Goal: Check status: Check status

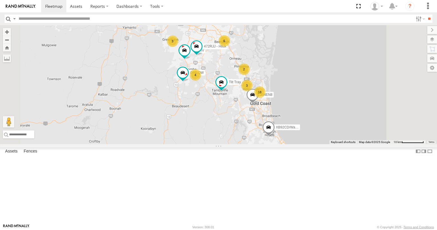
scroll to position [258, 0]
click at [0, 0] on div "All Assets" at bounding box center [0, 0] width 0 height 0
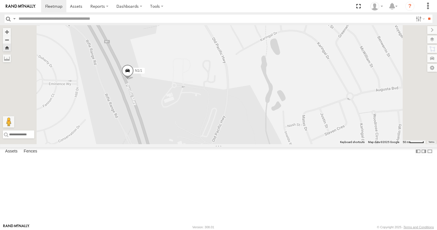
drag, startPoint x: 240, startPoint y: 145, endPoint x: 258, endPoint y: 118, distance: 32.2
click at [258, 118] on div "N1/1" at bounding box center [218, 84] width 437 height 119
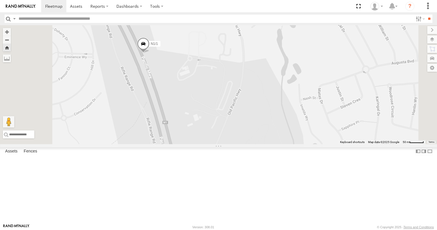
drag, startPoint x: 253, startPoint y: 139, endPoint x: 268, endPoint y: 113, distance: 30.0
click at [268, 113] on div "N1/1" at bounding box center [218, 84] width 437 height 119
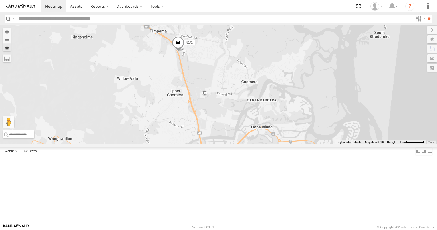
drag, startPoint x: 285, startPoint y: 125, endPoint x: 279, endPoint y: 90, distance: 35.1
click at [280, 91] on div "N1/1" at bounding box center [218, 84] width 437 height 119
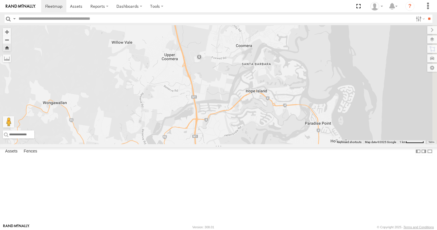
click at [179, 16] on span at bounding box center [173, 7] width 13 height 15
click at [181, 9] on label at bounding box center [174, 7] width 11 height 4
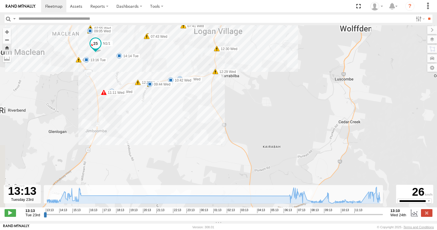
drag, startPoint x: 148, startPoint y: 118, endPoint x: 211, endPoint y: 167, distance: 79.3
click at [208, 168] on div "N1/1 14:42 Tue 14:43 Tue 15:03 Tue 15:13 Tue 15:31 Tue 15:45 Tue 06:40 Wed 06:5…" at bounding box center [218, 119] width 437 height 188
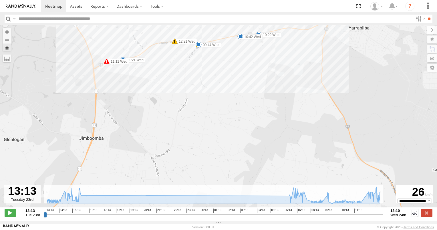
click at [144, 145] on div "N1/1 14:42 Tue 14:43 Tue 15:03 Tue 15:13 Tue 15:31 Tue 15:45 Tue 06:40 Wed 06:5…" at bounding box center [218, 119] width 437 height 188
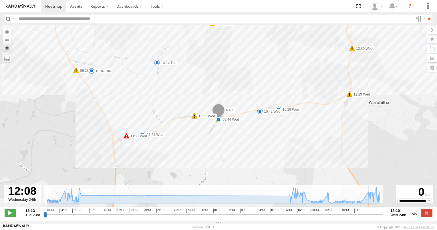
drag, startPoint x: 45, startPoint y: 218, endPoint x: 367, endPoint y: 213, distance: 322.3
click at [367, 213] on input "range" at bounding box center [213, 214] width 339 height 5
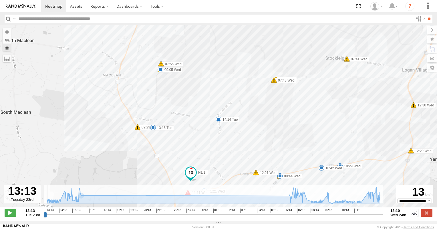
drag, startPoint x: 368, startPoint y: 218, endPoint x: 29, endPoint y: 200, distance: 338.5
click at [44, 212] on input "range" at bounding box center [213, 214] width 339 height 5
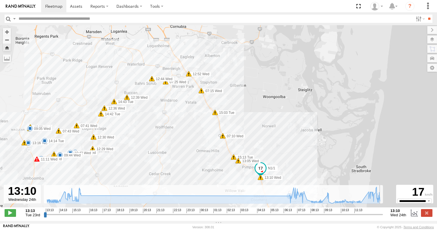
drag, startPoint x: 44, startPoint y: 218, endPoint x: 393, endPoint y: 196, distance: 349.6
type input "**********"
click at [383, 212] on input "range" at bounding box center [213, 214] width 339 height 5
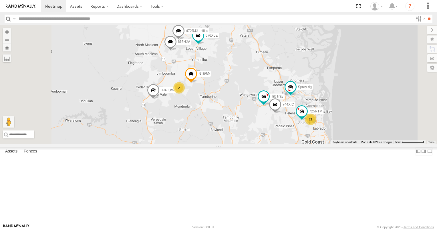
scroll to position [143, 0]
click at [0, 0] on div "N1/1" at bounding box center [0, 0] width 0 height 0
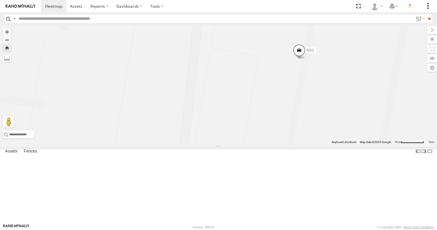
drag, startPoint x: 281, startPoint y: 132, endPoint x: 161, endPoint y: 169, distance: 125.0
click at [174, 144] on div "N1/1" at bounding box center [218, 84] width 437 height 119
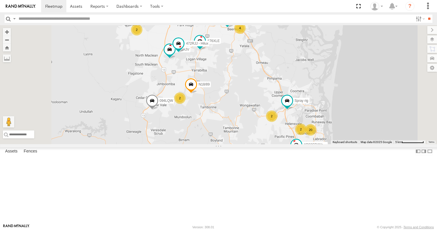
scroll to position [286, 0]
click at [0, 0] on div "334EN8 All Assets" at bounding box center [0, 0] width 0 height 0
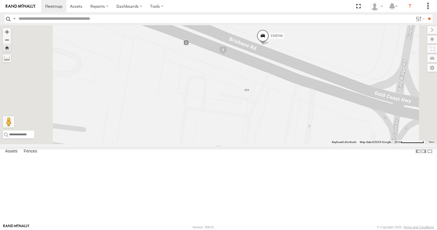
drag, startPoint x: 352, startPoint y: 143, endPoint x: 279, endPoint y: 174, distance: 79.0
click at [281, 144] on div "334EN8" at bounding box center [218, 84] width 437 height 119
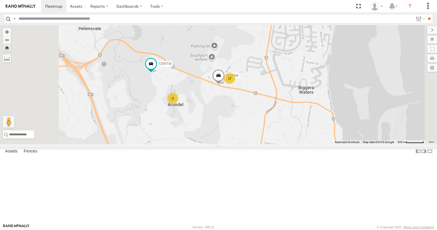
scroll to position [0, 0]
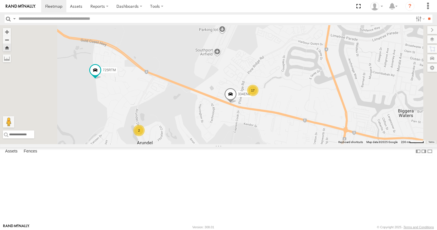
drag, startPoint x: 221, startPoint y: 152, endPoint x: 241, endPoint y: 173, distance: 28.8
click at [241, 144] on div "334EN8 725RTM Bobcat 17 2" at bounding box center [218, 84] width 437 height 119
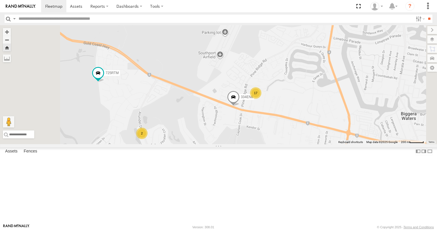
click at [148, 139] on div "2" at bounding box center [141, 133] width 11 height 11
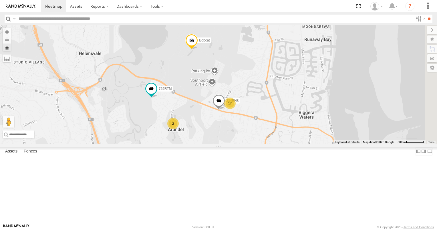
drag, startPoint x: 259, startPoint y: 97, endPoint x: 236, endPoint y: 169, distance: 75.9
click at [236, 144] on div "334EN8 725RTM Bobcat 17 2" at bounding box center [218, 84] width 437 height 119
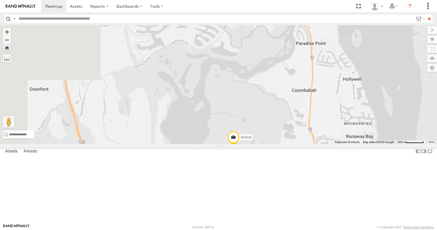
drag, startPoint x: 255, startPoint y: 133, endPoint x: 313, endPoint y: 204, distance: 91.7
click at [312, 144] on div "334EN8 725RTM Bobcat 17 2" at bounding box center [218, 84] width 437 height 119
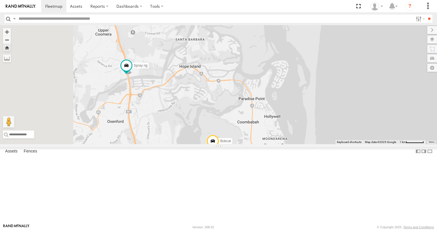
drag, startPoint x: 228, startPoint y: 158, endPoint x: 274, endPoint y: 166, distance: 46.2
click at [274, 144] on div "725RTM Bobcat Spray rig 18 2 2" at bounding box center [218, 84] width 437 height 119
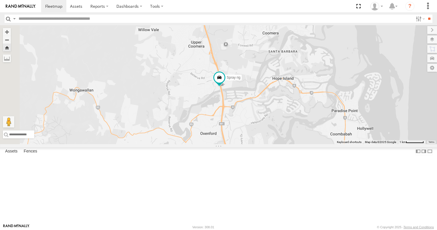
drag, startPoint x: 250, startPoint y: 151, endPoint x: 284, endPoint y: 149, distance: 34.4
click at [284, 144] on div "725RTM Bobcat Spray rig 18 2 2" at bounding box center [218, 84] width 437 height 119
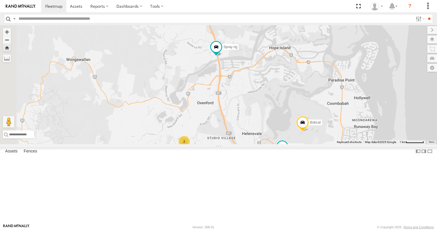
drag, startPoint x: 275, startPoint y: 188, endPoint x: 262, endPoint y: 144, distance: 46.3
click at [262, 144] on div "725RTM Bobcat Spray rig 18 2 2" at bounding box center [218, 84] width 437 height 119
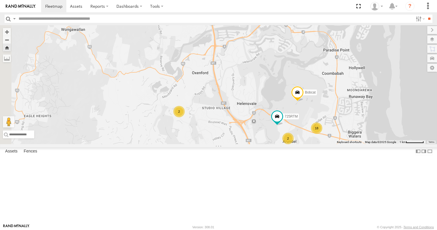
click at [185, 117] on div "2" at bounding box center [178, 111] width 11 height 11
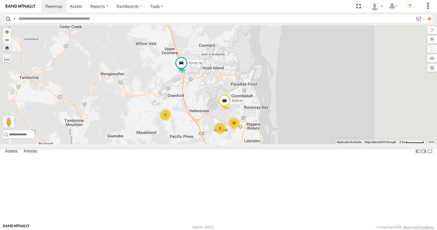
drag, startPoint x: 232, startPoint y: 119, endPoint x: 245, endPoint y: 202, distance: 83.5
click at [244, 144] on div "Bobcat Spray rig 18 2 3 XB92CD/Water" at bounding box center [218, 84] width 437 height 119
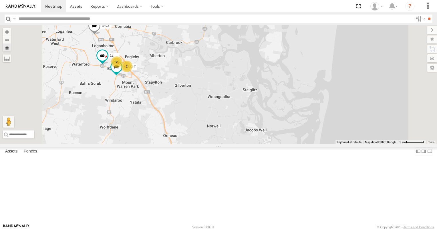
drag, startPoint x: 226, startPoint y: 167, endPoint x: 264, endPoint y: 187, distance: 43.4
click at [264, 144] on div "Bobcat Spray rig 18 2 3 XB92CD/Water 2 676XLE 2 3/N3 12" at bounding box center [218, 84] width 437 height 119
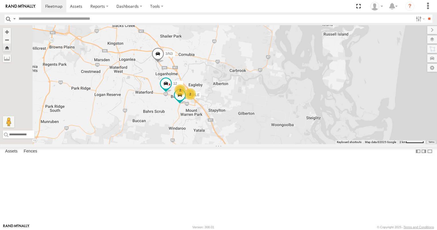
drag, startPoint x: 225, startPoint y: 163, endPoint x: 228, endPoint y: 165, distance: 3.8
click at [228, 144] on div "Bobcat Spray rig 18 2 3 XB92CD/Water 2 676XLE 2 3/N3 12" at bounding box center [218, 84] width 437 height 119
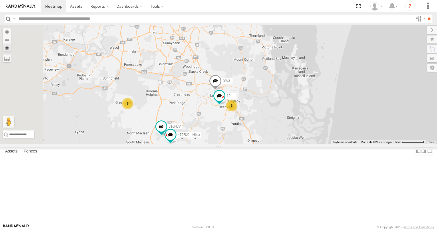
drag, startPoint x: 214, startPoint y: 169, endPoint x: 283, endPoint y: 164, distance: 69.2
click at [283, 144] on div "Bobcat Spray rig XB92CD/Water 3/N3 12 472RJJ - Hilux 5 2 616HJV 3 N18/89" at bounding box center [218, 84] width 437 height 119
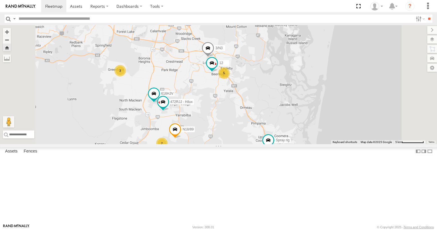
drag, startPoint x: 289, startPoint y: 180, endPoint x: 258, endPoint y: 137, distance: 53.1
click at [259, 138] on div "5 2 Spray rig 616HJV 3 094LQW 3/N3 12 472RJJ - Hilux N18/89" at bounding box center [218, 84] width 437 height 119
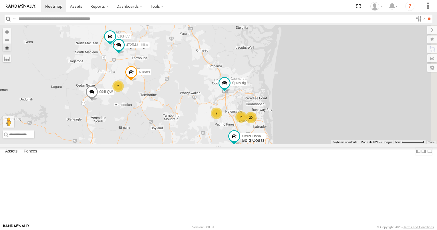
drag, startPoint x: 260, startPoint y: 141, endPoint x: 231, endPoint y: 106, distance: 45.5
click at [233, 108] on div "5 2 Spray rig 616HJV 3 094LQW 3/N3 12 472RJJ - Hilux N18/89 20 2 2 XB92CD/Water" at bounding box center [218, 84] width 437 height 119
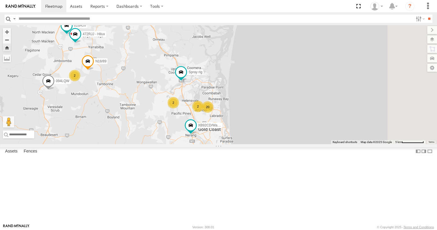
drag, startPoint x: 223, startPoint y: 101, endPoint x: 232, endPoint y: 155, distance: 54.9
click at [232, 144] on div "5 2 Spray rig 616HJV 3 094LQW 3/N3 12 472RJJ - Hilux N18/89 20 2 2 XB92CD/Water" at bounding box center [218, 84] width 437 height 119
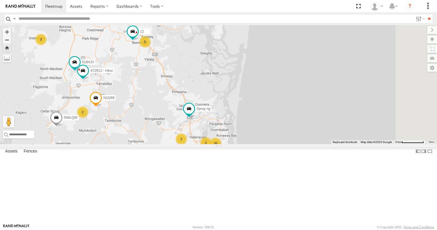
drag, startPoint x: 219, startPoint y: 146, endPoint x: 229, endPoint y: 181, distance: 36.8
click at [229, 144] on div "5 2 Spray rig 616HJV 3 094LQW 3/N3 12 472RJJ - Hilux N18/89 20 2 2 XB92CD/Water" at bounding box center [218, 84] width 437 height 119
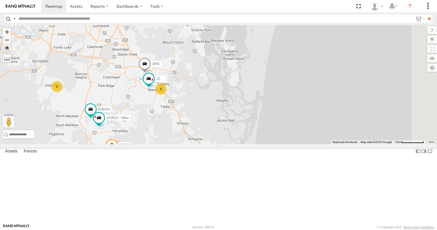
click at [167, 95] on div "5" at bounding box center [160, 88] width 11 height 11
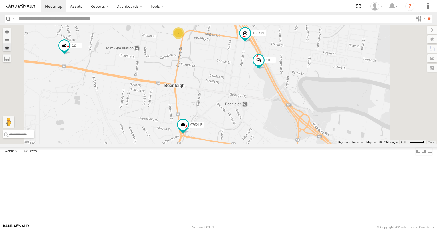
click at [184, 39] on div "2" at bounding box center [178, 32] width 11 height 11
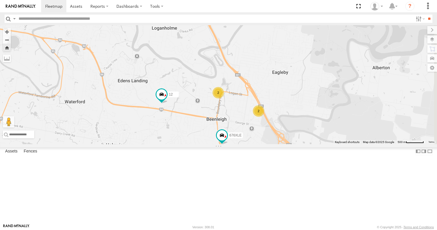
drag, startPoint x: 282, startPoint y: 165, endPoint x: 267, endPoint y: 137, distance: 32.1
click at [267, 137] on div "Spray rig 616HJV 094LQW 3/N3 12 472RJJ - Hilux N18/89 XB92CD/Water 676XLE 2 2" at bounding box center [218, 84] width 437 height 119
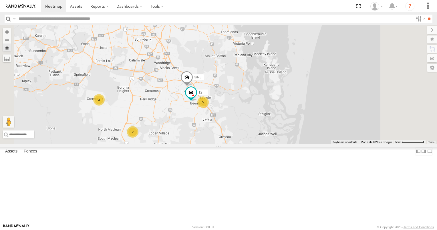
click at [209, 108] on div "5" at bounding box center [202, 101] width 11 height 11
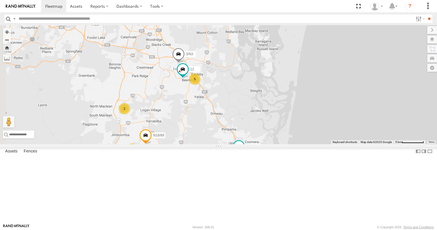
drag, startPoint x: 200, startPoint y: 158, endPoint x: 266, endPoint y: 123, distance: 74.7
click at [261, 124] on div "Spray rig 094LQW 3/N3 12 N18/89 XB92CD/Water 5 2 2" at bounding box center [218, 84] width 437 height 119
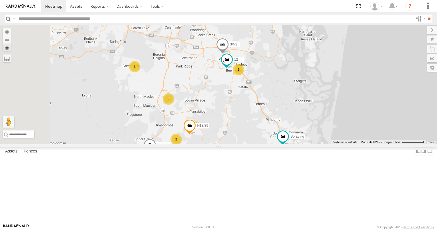
click at [141, 72] on div "3" at bounding box center [134, 66] width 11 height 11
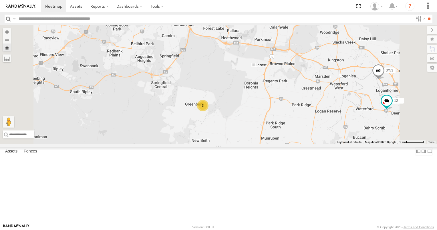
scroll to position [353, 0]
